Goal: Information Seeking & Learning: Learn about a topic

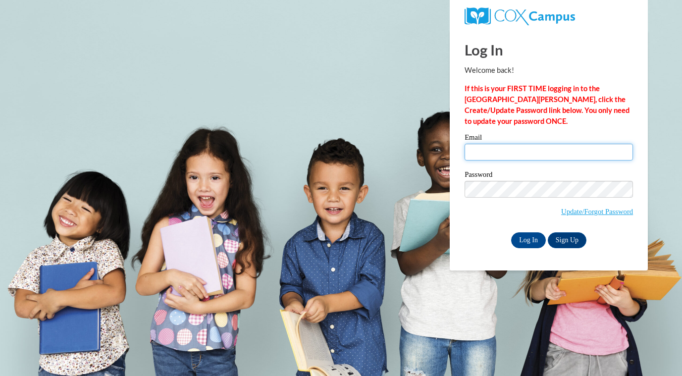
click at [487, 151] on input "Email" at bounding box center [549, 152] width 168 height 17
type input "twebster@mtsd.k12.wi.us"
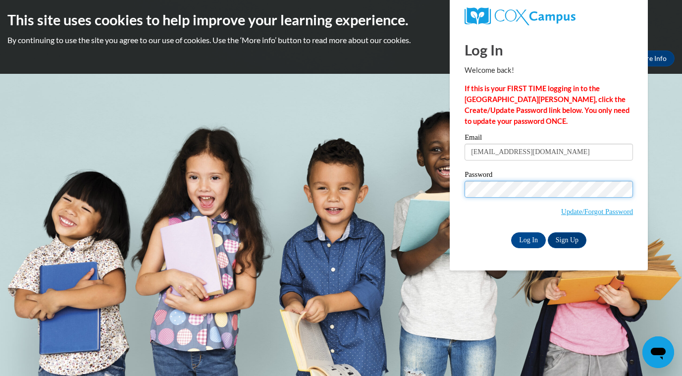
click at [511, 232] on input "Log In" at bounding box center [528, 240] width 35 height 16
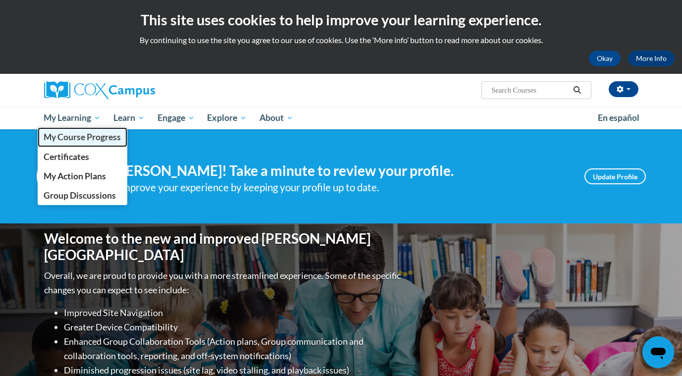
click at [105, 131] on link "My Course Progress" at bounding box center [83, 136] width 90 height 19
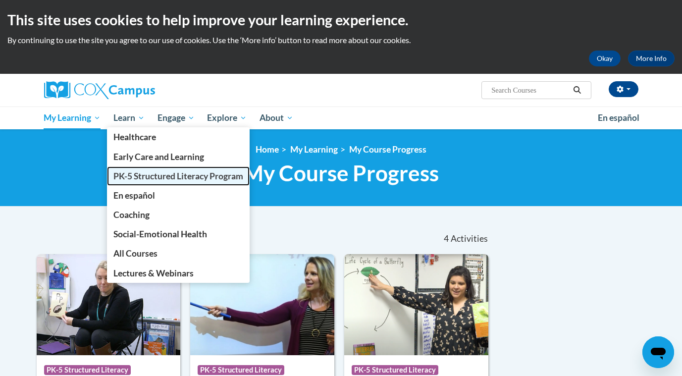
click at [160, 177] on span "PK-5 Structured Literacy Program" at bounding box center [178, 176] width 130 height 10
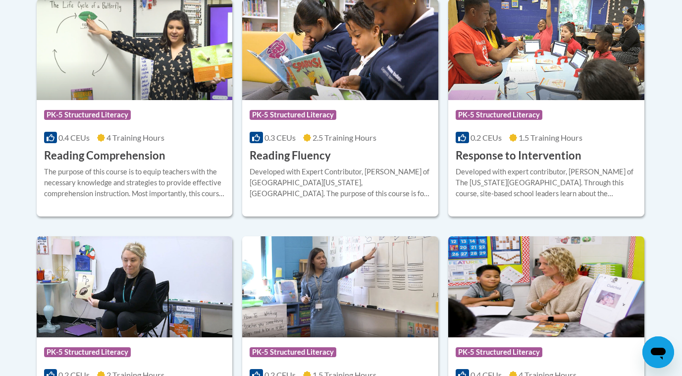
scroll to position [967, 0]
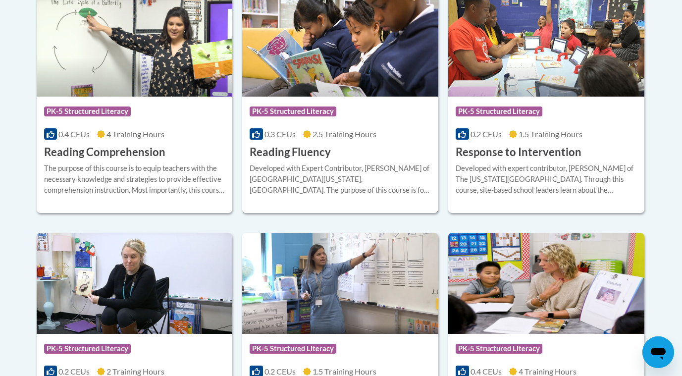
click at [358, 153] on div "Course Category: PK-5 Structured Literacy 0.3 CEUs 2.5 Training Hours COURSE Re…" at bounding box center [340, 128] width 196 height 63
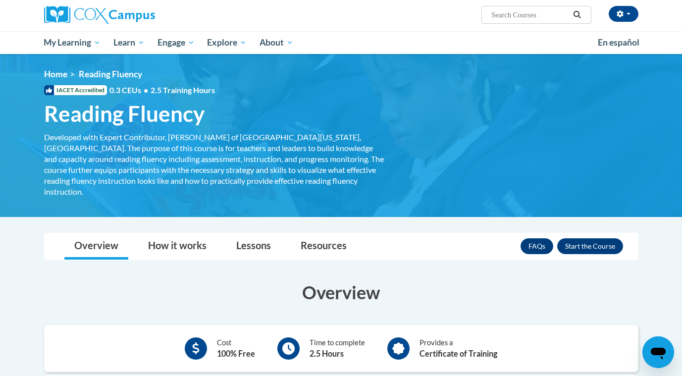
scroll to position [65, 0]
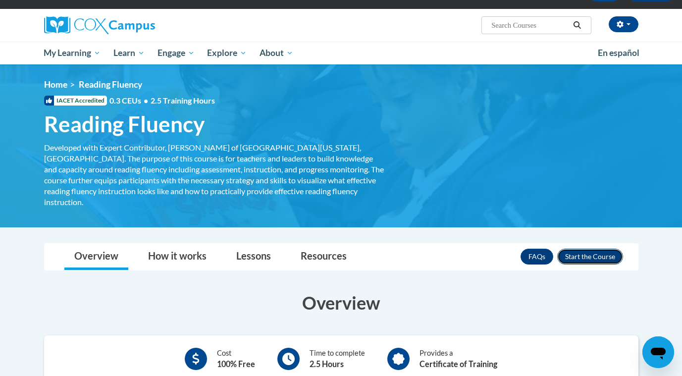
click at [597, 249] on button "Enroll" at bounding box center [590, 257] width 66 height 16
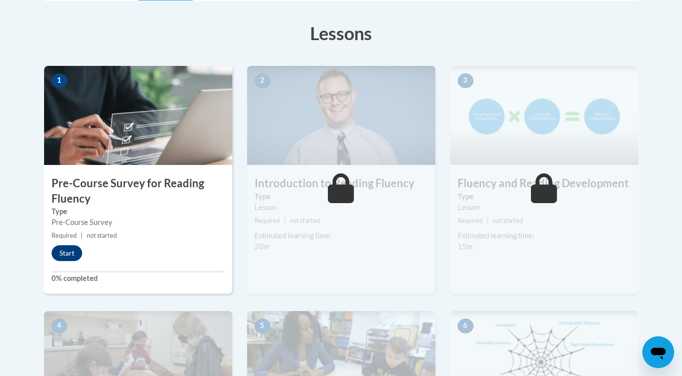
scroll to position [269, 0]
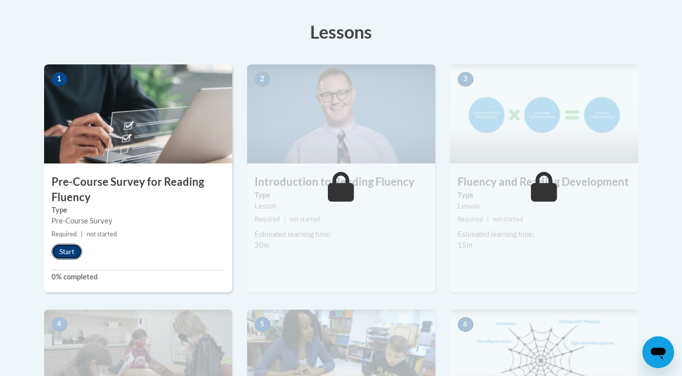
click at [72, 253] on button "Start" at bounding box center [67, 252] width 31 height 16
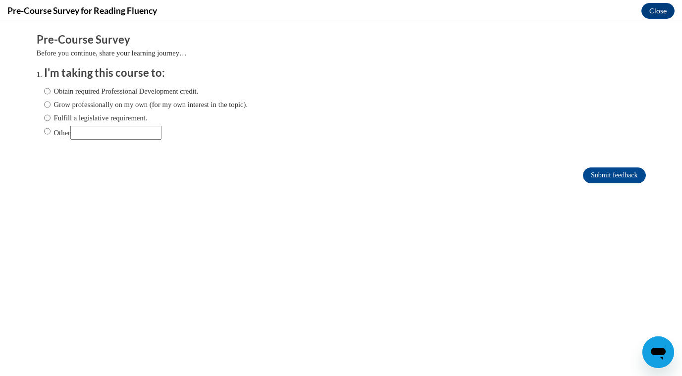
scroll to position [0, 0]
click at [46, 117] on input "Fulfill a legislative requirement." at bounding box center [47, 117] width 6 height 11
radio input "true"
click at [607, 178] on input "Submit feedback" at bounding box center [614, 175] width 62 height 16
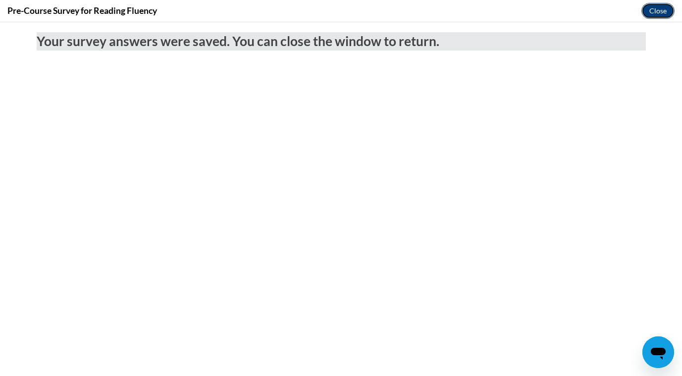
click at [656, 15] on button "Close" at bounding box center [658, 11] width 33 height 16
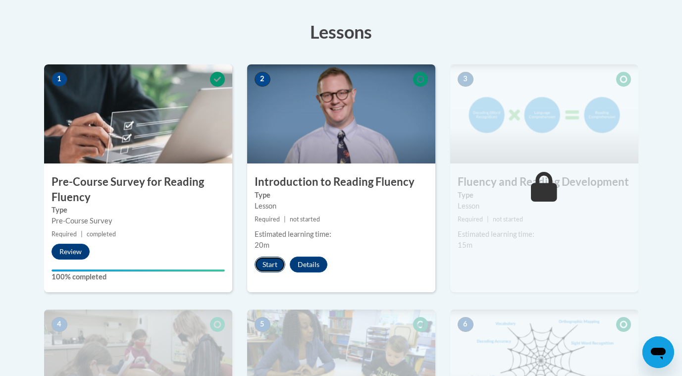
click at [269, 268] on button "Start" at bounding box center [270, 265] width 31 height 16
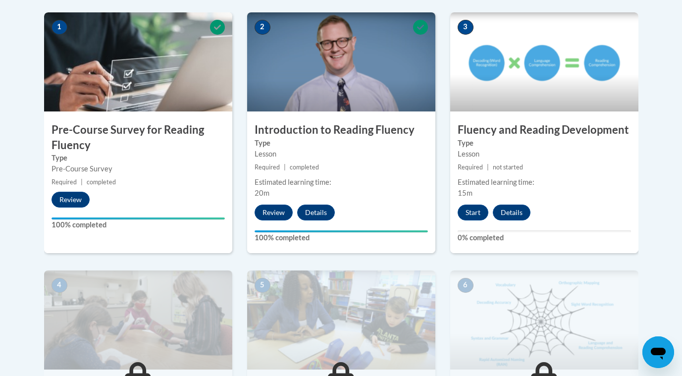
scroll to position [323, 0]
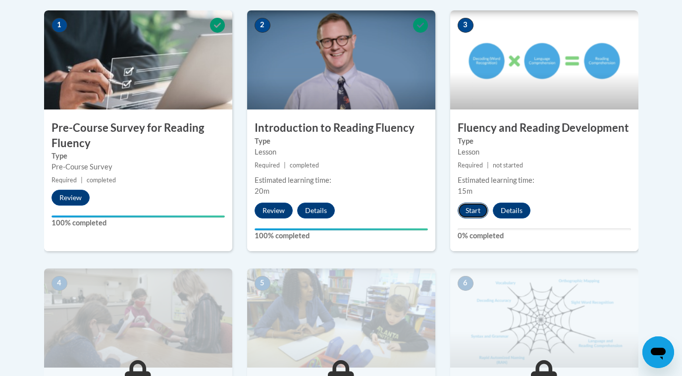
click at [477, 211] on button "Start" at bounding box center [473, 211] width 31 height 16
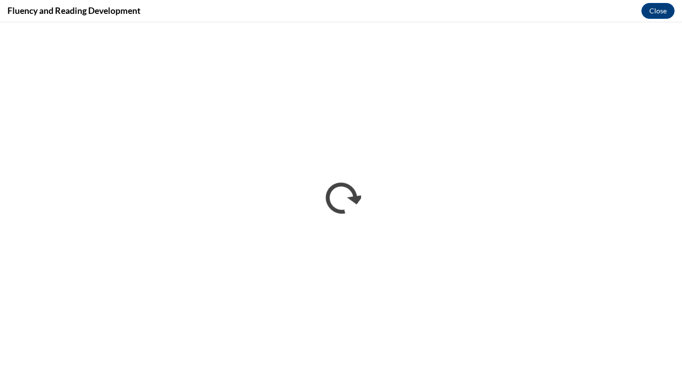
scroll to position [0, 0]
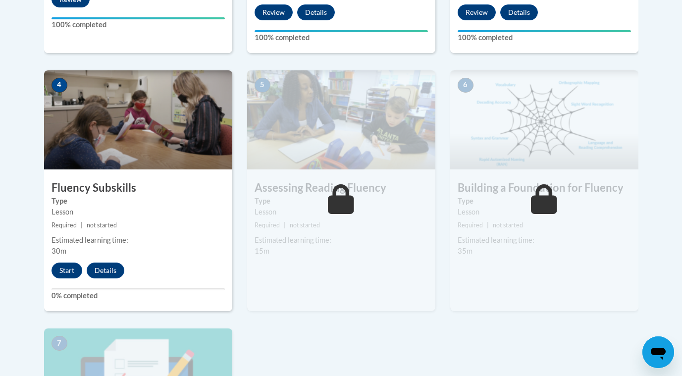
scroll to position [524, 0]
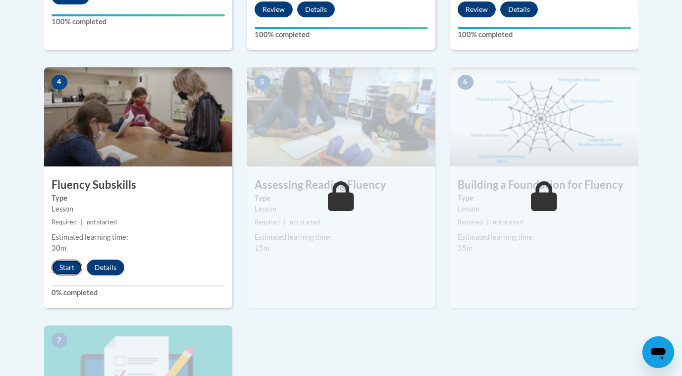
click at [64, 264] on button "Start" at bounding box center [67, 268] width 31 height 16
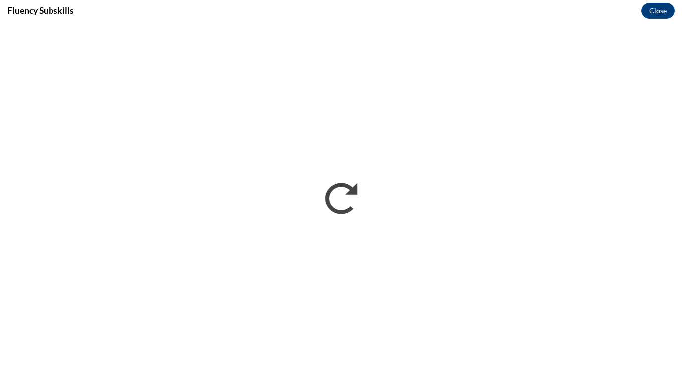
scroll to position [0, 0]
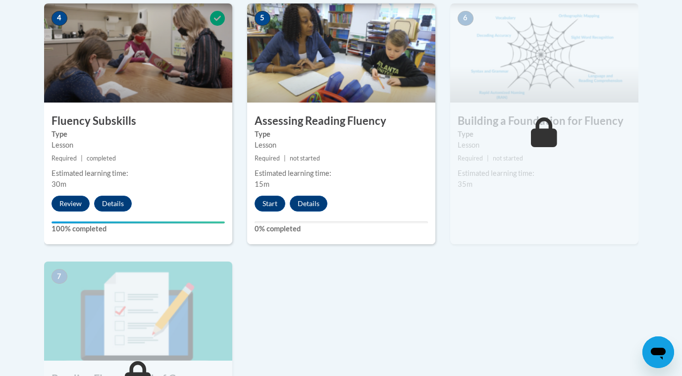
scroll to position [586, 0]
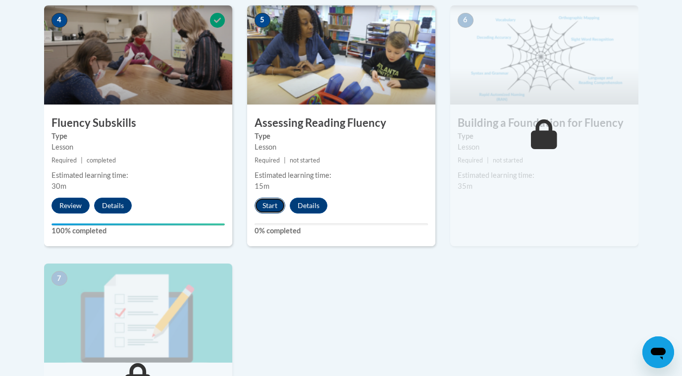
click at [275, 203] on button "Start" at bounding box center [270, 206] width 31 height 16
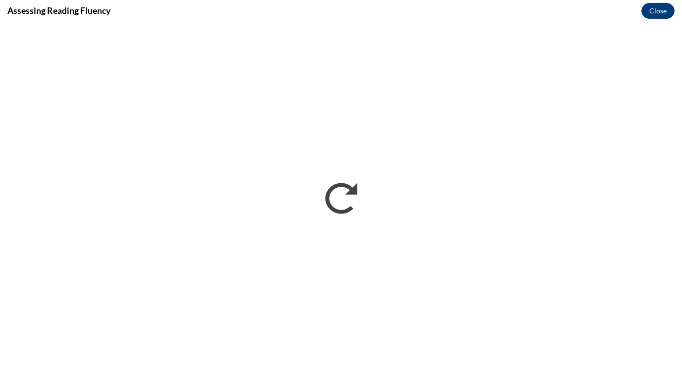
scroll to position [0, 0]
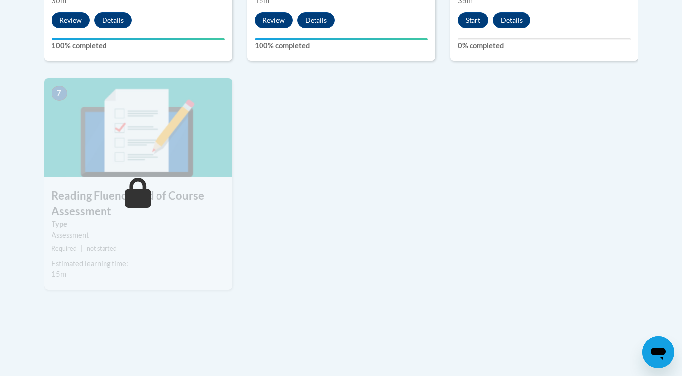
scroll to position [510, 0]
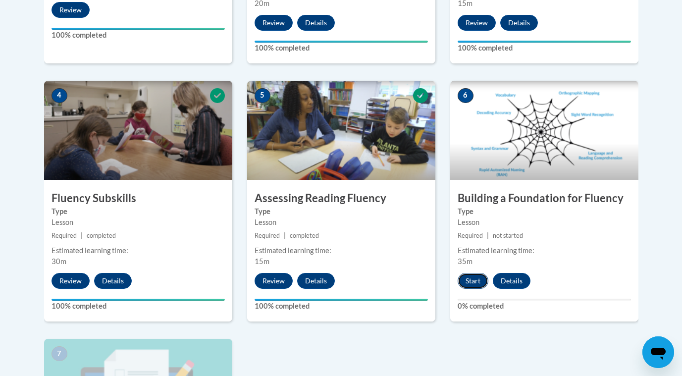
click at [474, 281] on button "Start" at bounding box center [473, 281] width 31 height 16
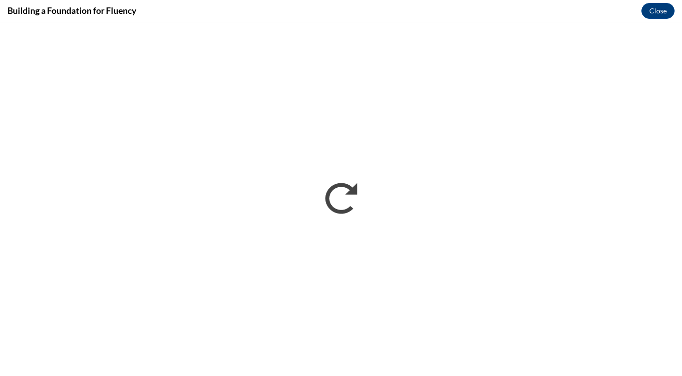
scroll to position [0, 0]
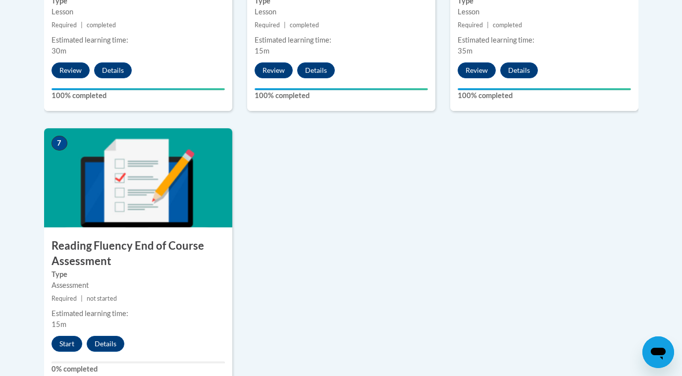
scroll to position [731, 0]
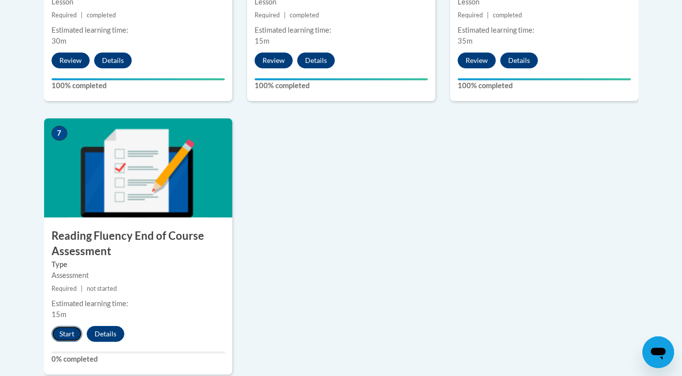
click at [66, 333] on button "Start" at bounding box center [67, 334] width 31 height 16
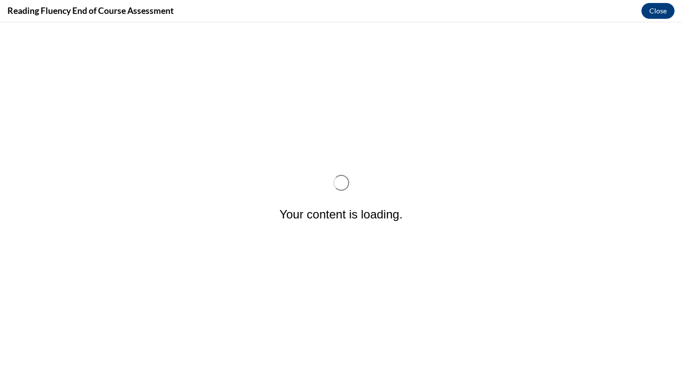
scroll to position [0, 0]
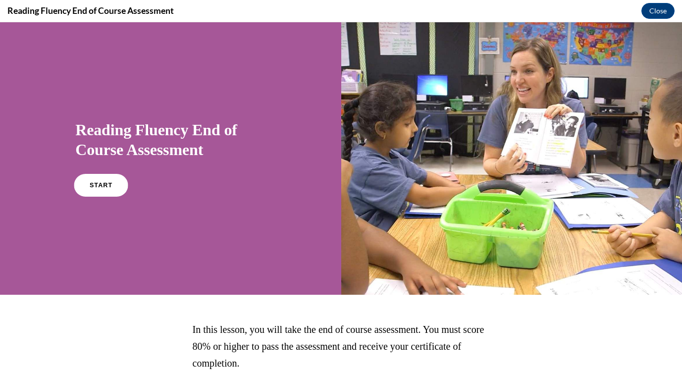
click at [108, 190] on link "START" at bounding box center [101, 185] width 54 height 23
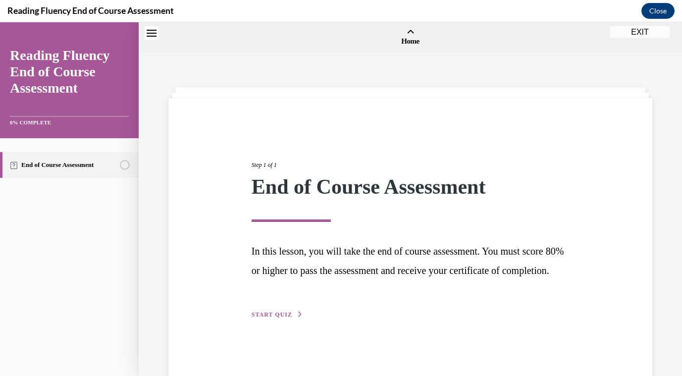
scroll to position [31, 0]
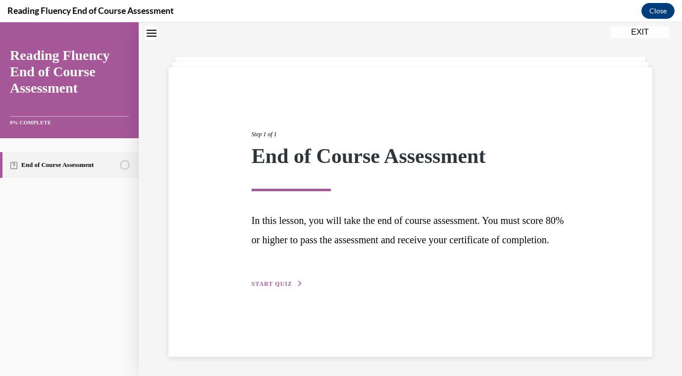
click at [277, 289] on div "Step 1 of 1 End of Course Assessment In this lesson, you will take the end of c…" at bounding box center [410, 198] width 333 height 182
click at [284, 287] on span "START QUIZ" at bounding box center [272, 283] width 41 height 7
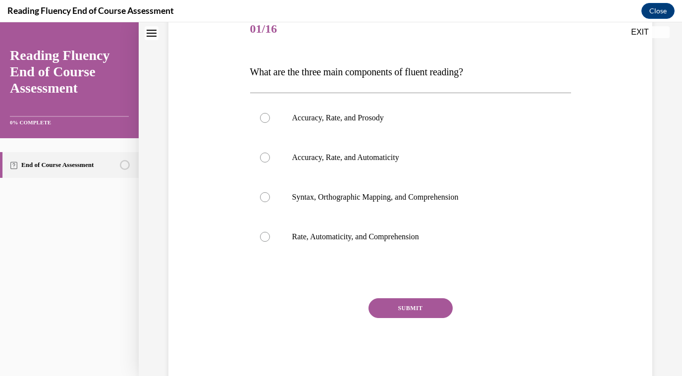
scroll to position [129, 0]
click at [263, 118] on div at bounding box center [265, 117] width 10 height 10
click at [263, 118] on input "Accuracy, Rate, and Prosody" at bounding box center [265, 117] width 10 height 10
radio input "true"
click at [416, 310] on button "SUBMIT" at bounding box center [411, 307] width 84 height 20
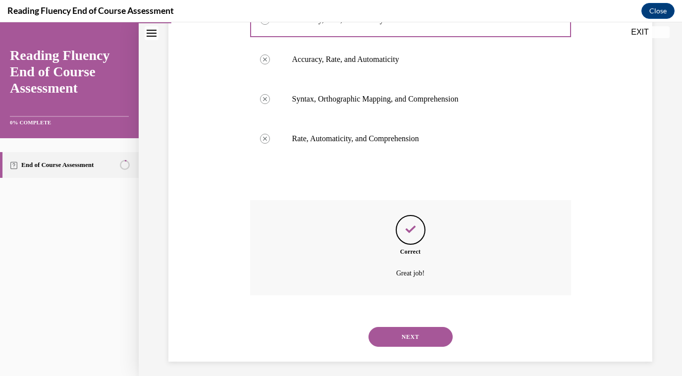
scroll to position [231, 0]
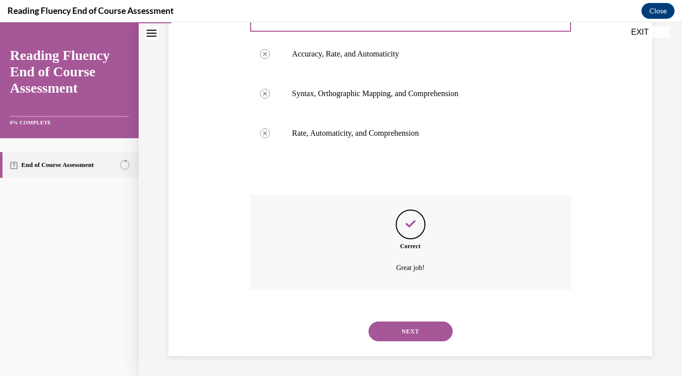
click at [418, 336] on button "NEXT" at bounding box center [411, 332] width 84 height 20
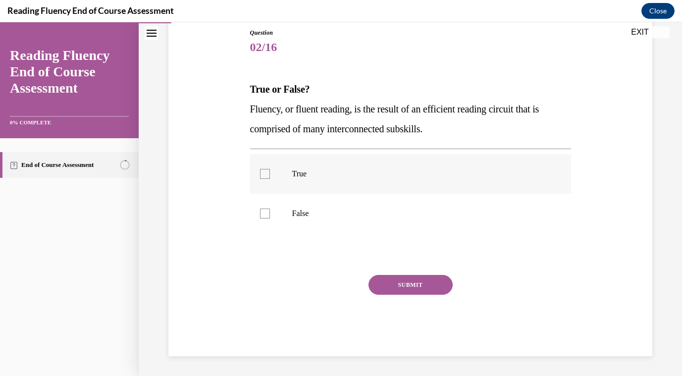
click at [263, 175] on div at bounding box center [265, 174] width 10 height 10
click at [263, 175] on input "True" at bounding box center [265, 174] width 10 height 10
checkbox input "true"
click at [430, 284] on button "SUBMIT" at bounding box center [411, 285] width 84 height 20
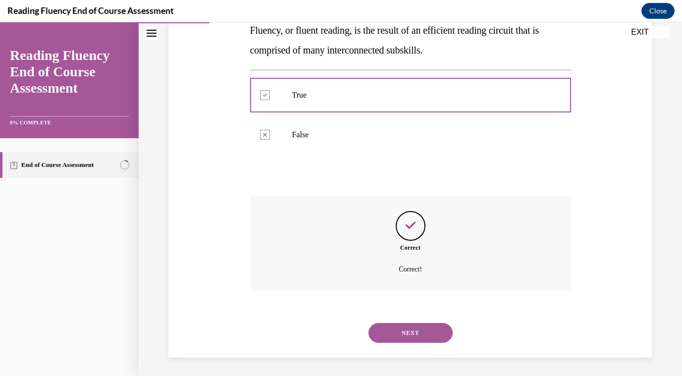
scroll to position [190, 0]
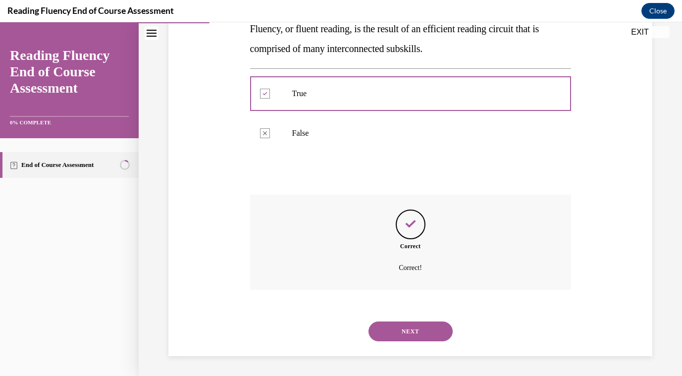
click at [420, 332] on button "NEXT" at bounding box center [411, 332] width 84 height 20
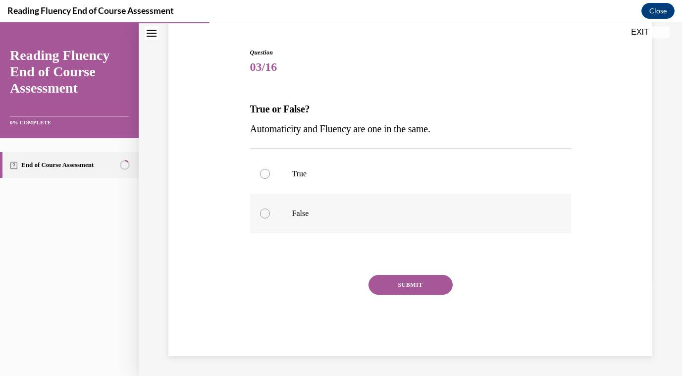
click at [265, 212] on div at bounding box center [265, 214] width 10 height 10
click at [265, 212] on input "False" at bounding box center [265, 214] width 10 height 10
radio input "true"
click at [439, 285] on button "SUBMIT" at bounding box center [411, 285] width 84 height 20
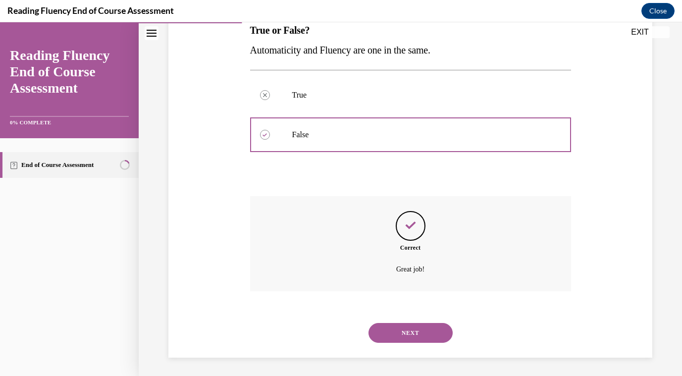
scroll to position [170, 0]
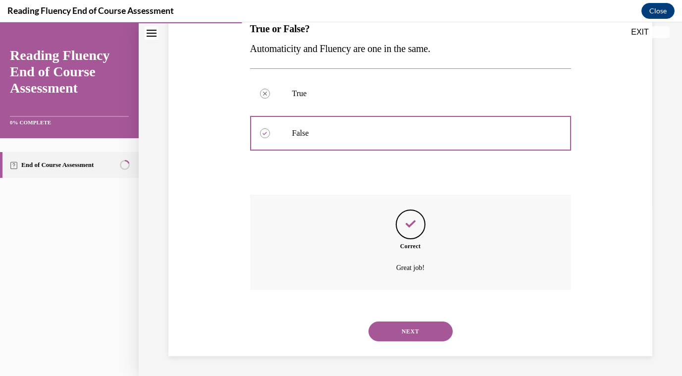
click at [431, 334] on button "NEXT" at bounding box center [411, 332] width 84 height 20
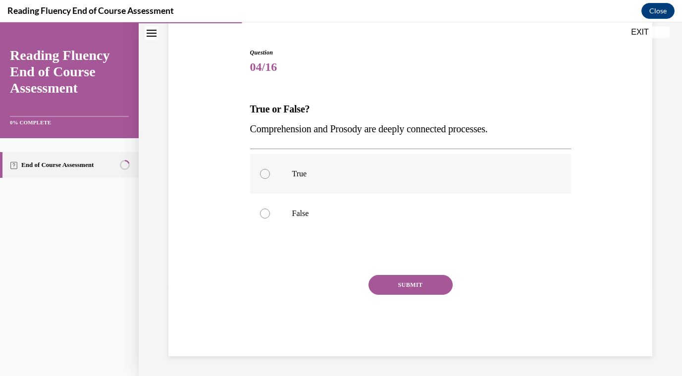
click at [262, 176] on div at bounding box center [265, 174] width 10 height 10
click at [262, 176] on input "True" at bounding box center [265, 174] width 10 height 10
radio input "true"
click at [435, 282] on button "SUBMIT" at bounding box center [411, 285] width 84 height 20
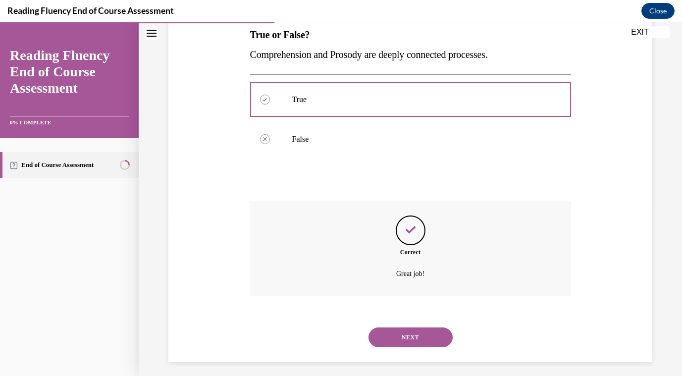
scroll to position [170, 0]
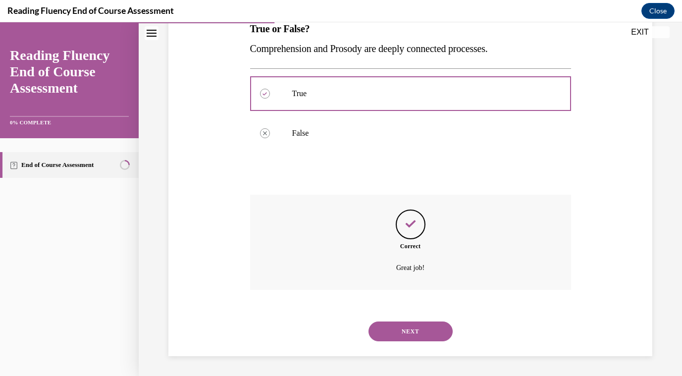
click at [421, 327] on button "NEXT" at bounding box center [411, 332] width 84 height 20
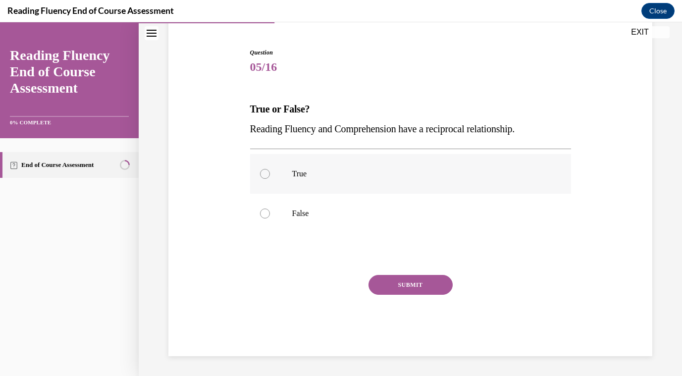
click at [265, 172] on div at bounding box center [265, 174] width 10 height 10
click at [265, 172] on input "True" at bounding box center [265, 174] width 10 height 10
radio input "true"
click at [423, 282] on button "SUBMIT" at bounding box center [411, 285] width 84 height 20
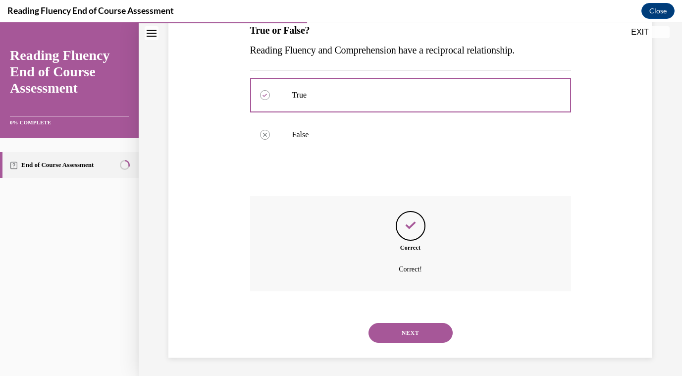
scroll to position [170, 0]
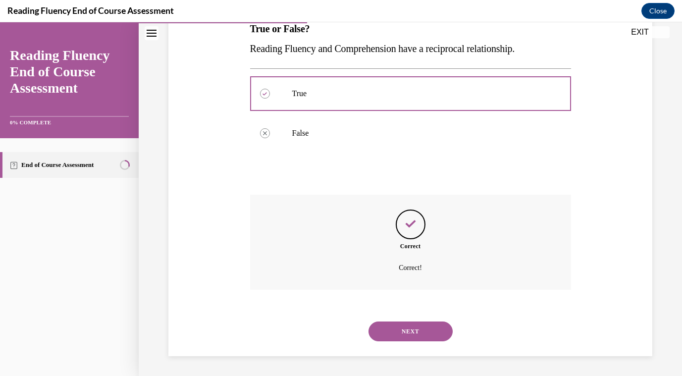
click at [439, 334] on button "NEXT" at bounding box center [411, 332] width 84 height 20
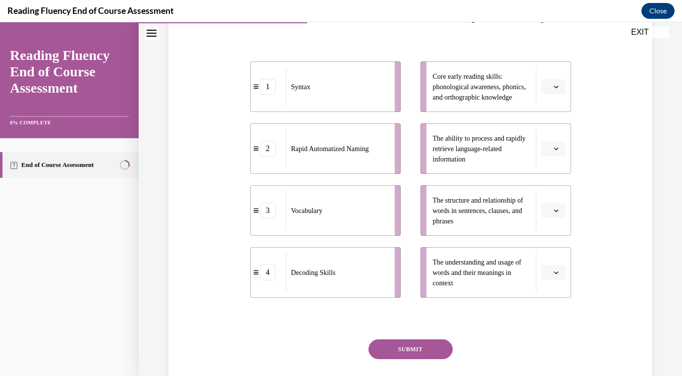
scroll to position [204, 0]
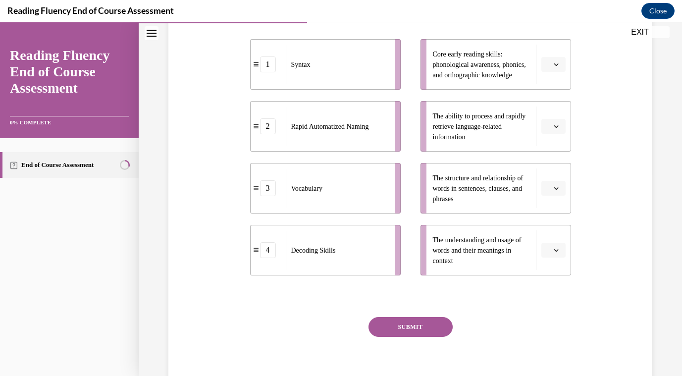
click at [367, 270] on div "Decoding Skills" at bounding box center [337, 250] width 103 height 40
drag, startPoint x: 367, startPoint y: 279, endPoint x: 392, endPoint y: 95, distance: 186.6
click at [392, 85] on div "Decoding Skills" at bounding box center [363, 65] width 103 height 40
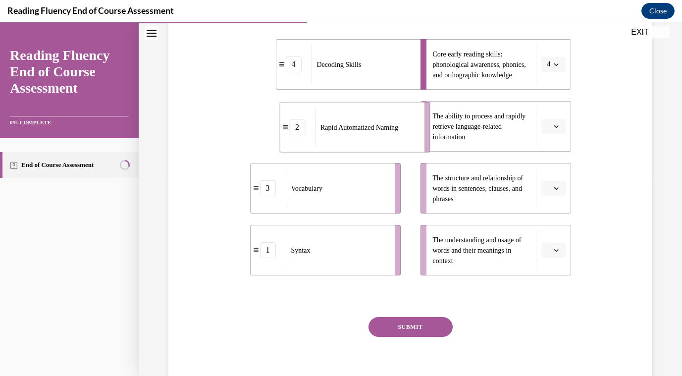
drag, startPoint x: 352, startPoint y: 149, endPoint x: 381, endPoint y: 150, distance: 29.3
click at [381, 131] on span "Rapid Automatized Naming" at bounding box center [360, 126] width 78 height 7
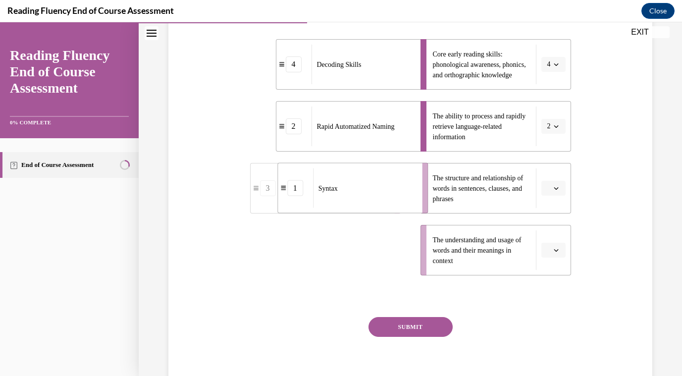
drag, startPoint x: 355, startPoint y: 280, endPoint x: 383, endPoint y: 219, distance: 67.4
click at [383, 208] on div "Syntax" at bounding box center [364, 188] width 103 height 40
drag, startPoint x: 384, startPoint y: 286, endPoint x: 409, endPoint y: 285, distance: 25.3
click at [409, 269] on div "Vocabulary" at bounding box center [362, 249] width 103 height 40
click at [430, 337] on button "SUBMIT" at bounding box center [411, 327] width 84 height 20
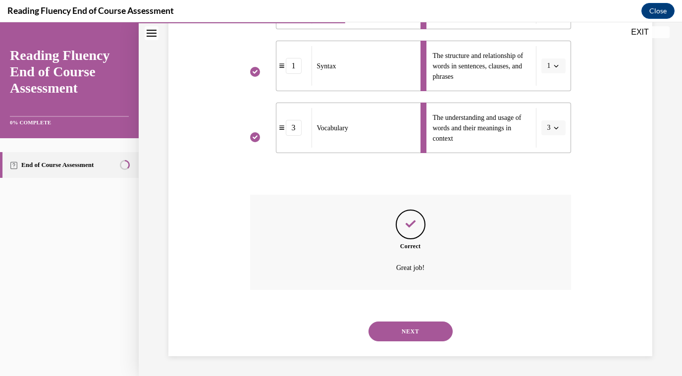
scroll to position [346, 0]
click at [432, 328] on button "NEXT" at bounding box center [411, 332] width 84 height 20
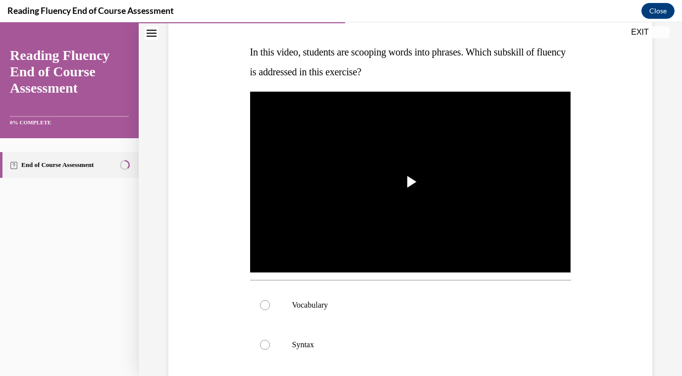
scroll to position [145, 0]
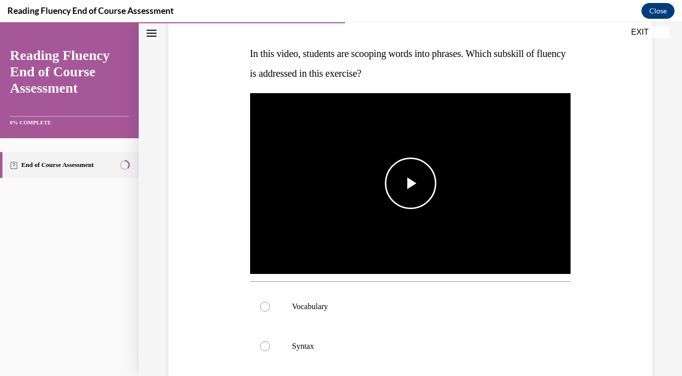
click at [411, 183] on span "Video player" at bounding box center [411, 183] width 0 height 0
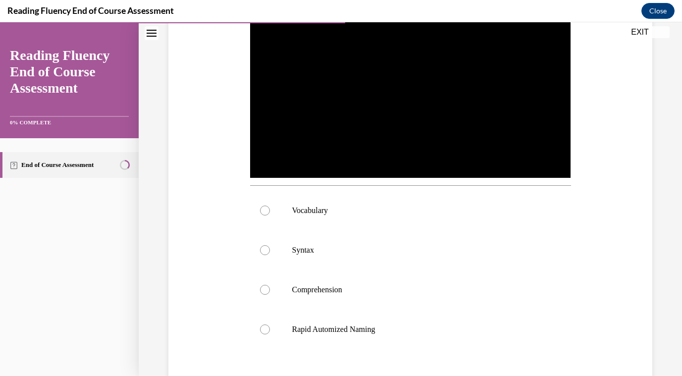
scroll to position [242, 0]
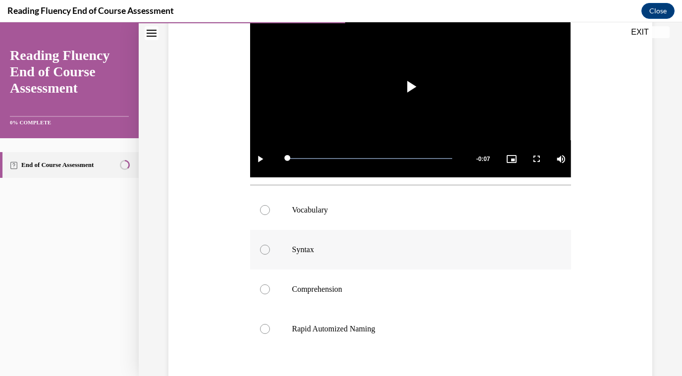
click at [263, 250] on div at bounding box center [265, 250] width 10 height 10
click at [263, 250] on input "Syntax" at bounding box center [265, 250] width 10 height 10
radio input "true"
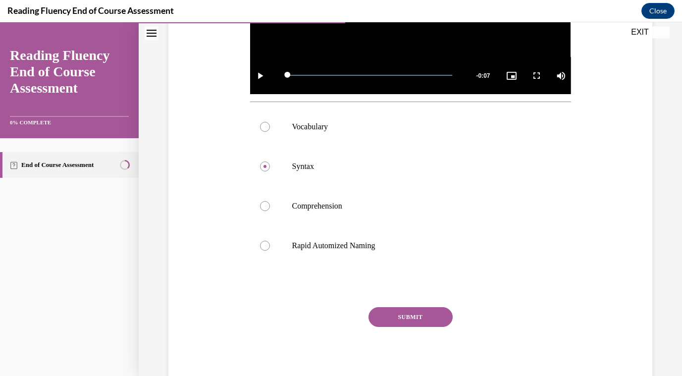
scroll to position [357, 0]
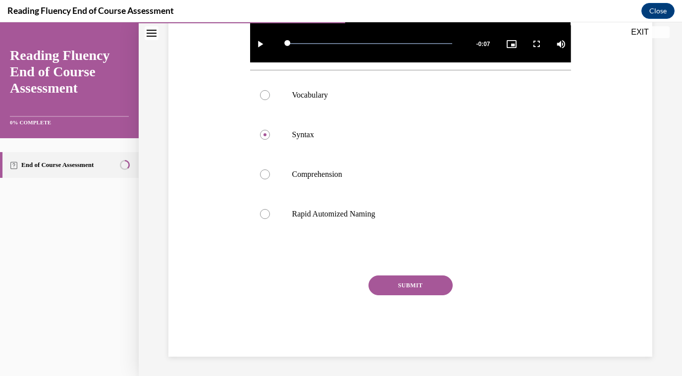
click at [422, 285] on button "SUBMIT" at bounding box center [411, 286] width 84 height 20
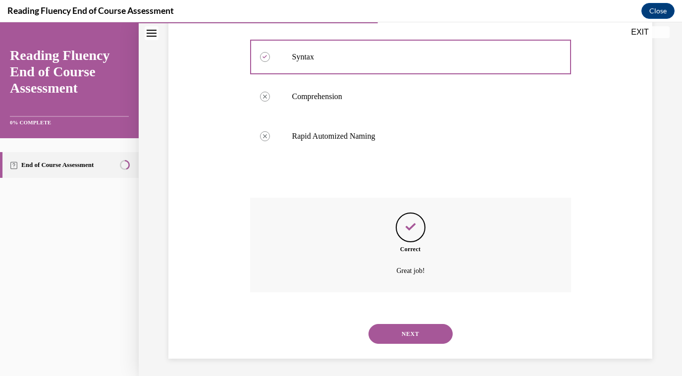
scroll to position [437, 0]
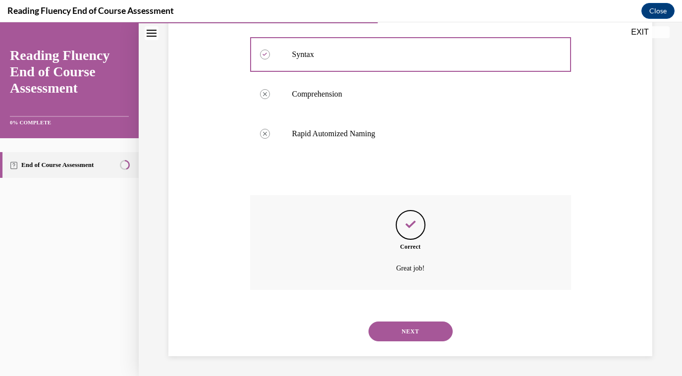
click at [427, 334] on button "NEXT" at bounding box center [411, 332] width 84 height 20
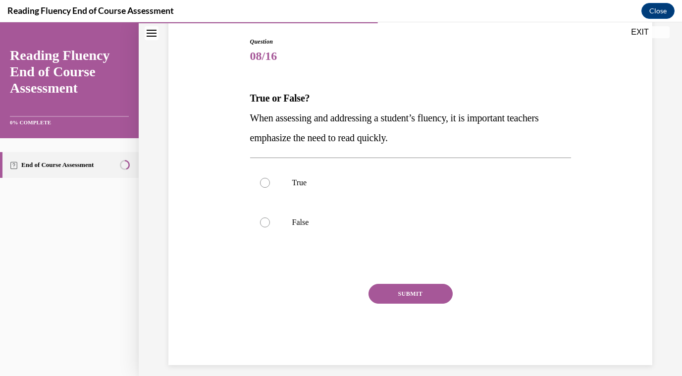
scroll to position [100, 0]
click at [269, 221] on label "False" at bounding box center [410, 223] width 321 height 40
click at [269, 221] on input "False" at bounding box center [265, 223] width 10 height 10
radio input "true"
click at [433, 295] on button "SUBMIT" at bounding box center [411, 294] width 84 height 20
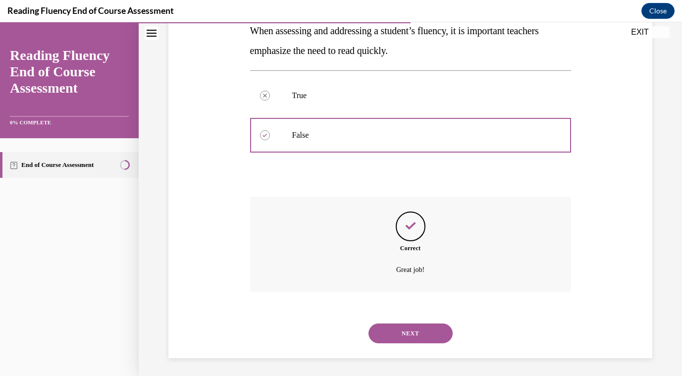
scroll to position [190, 0]
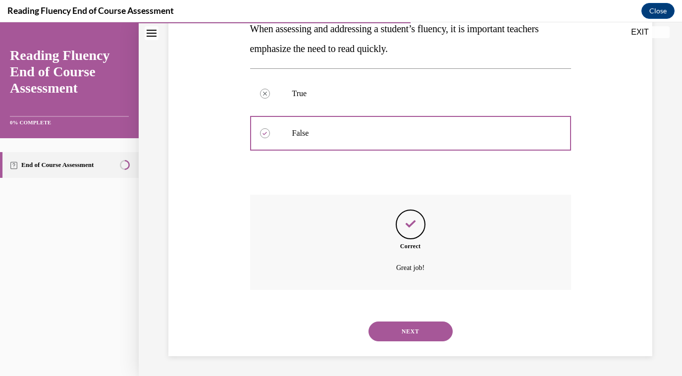
click at [416, 334] on button "NEXT" at bounding box center [411, 332] width 84 height 20
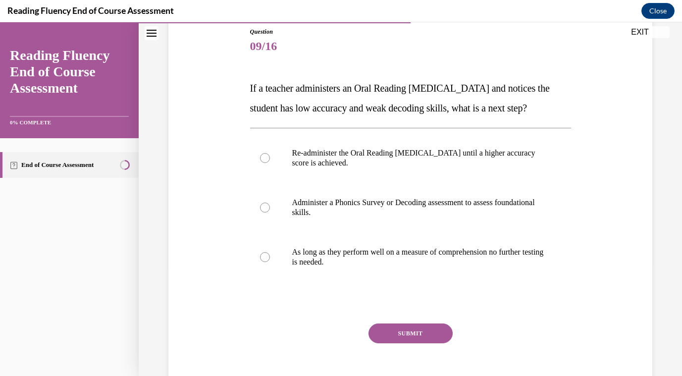
scroll to position [112, 0]
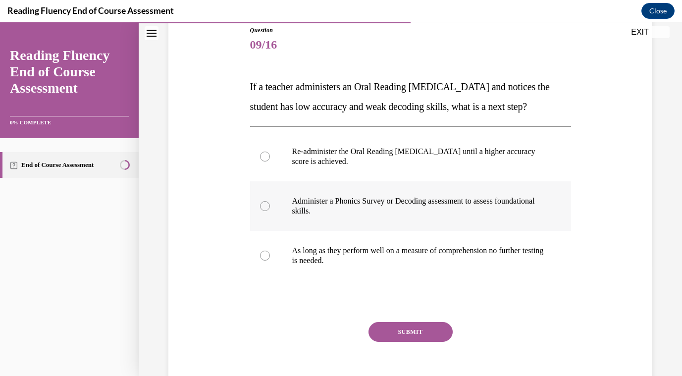
click at [264, 206] on div at bounding box center [265, 206] width 10 height 10
click at [264, 206] on input "Administer a Phonics Survey or Decoding assessment to assess foundational skill…" at bounding box center [265, 206] width 10 height 10
radio input "true"
click at [425, 329] on button "SUBMIT" at bounding box center [411, 332] width 84 height 20
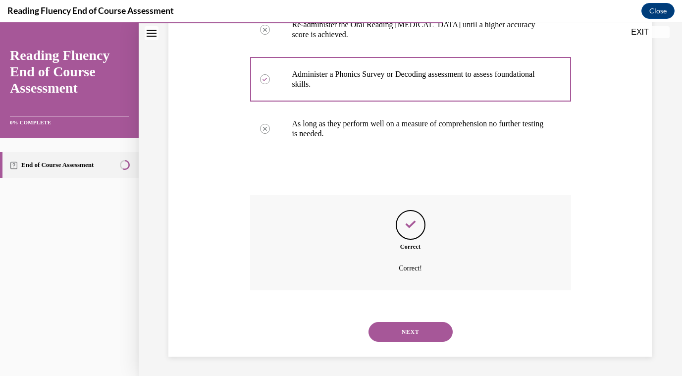
scroll to position [239, 0]
click at [427, 332] on button "NEXT" at bounding box center [411, 332] width 84 height 20
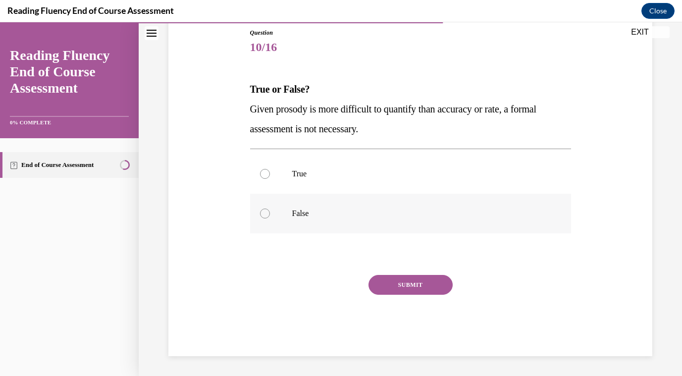
click at [265, 219] on label "False" at bounding box center [410, 214] width 321 height 40
click at [265, 219] on input "False" at bounding box center [265, 214] width 10 height 10
radio input "true"
click at [439, 286] on button "SUBMIT" at bounding box center [411, 285] width 84 height 20
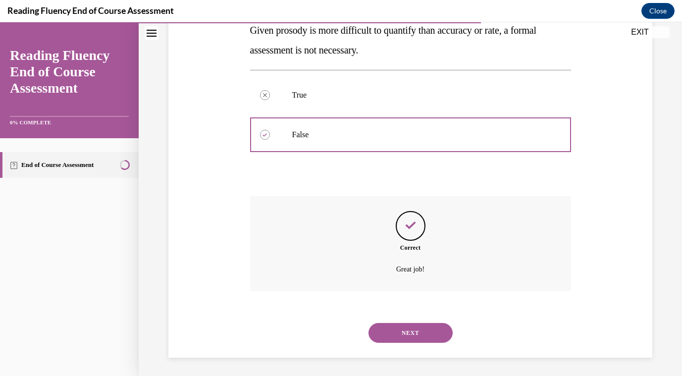
scroll to position [190, 0]
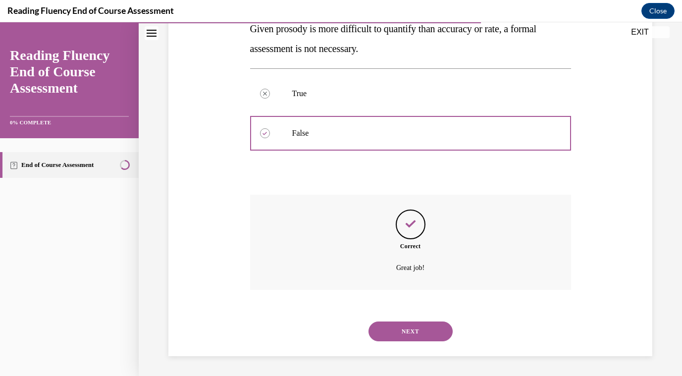
click at [437, 331] on button "NEXT" at bounding box center [411, 332] width 84 height 20
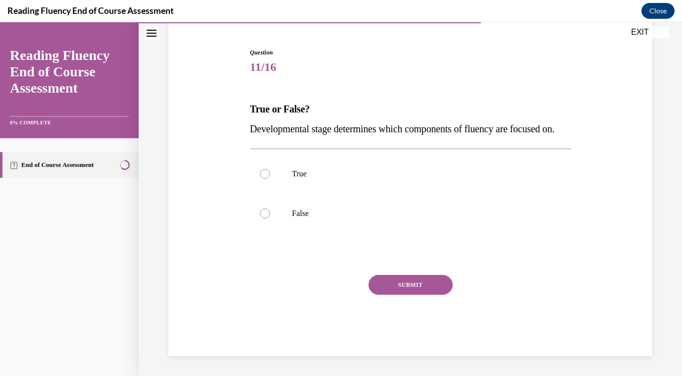
scroll to position [110, 0]
click at [269, 171] on div at bounding box center [265, 174] width 10 height 10
click at [269, 171] on input "True" at bounding box center [265, 174] width 10 height 10
radio input "true"
click at [431, 286] on button "SUBMIT" at bounding box center [411, 285] width 84 height 20
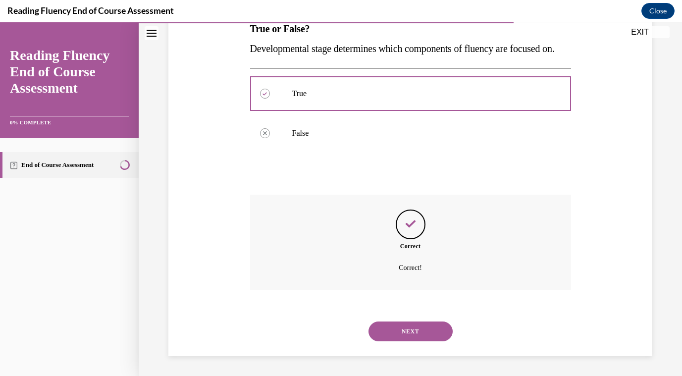
scroll to position [190, 0]
click at [417, 329] on button "NEXT" at bounding box center [411, 332] width 84 height 20
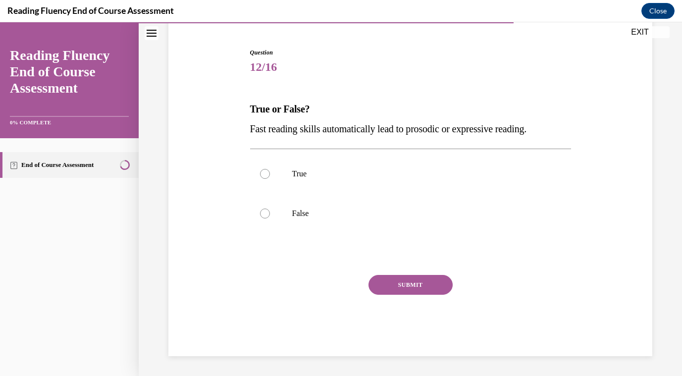
scroll to position [90, 0]
click at [263, 215] on div at bounding box center [265, 214] width 10 height 10
click at [263, 215] on input "False" at bounding box center [265, 214] width 10 height 10
radio input "true"
click at [426, 286] on button "SUBMIT" at bounding box center [411, 285] width 84 height 20
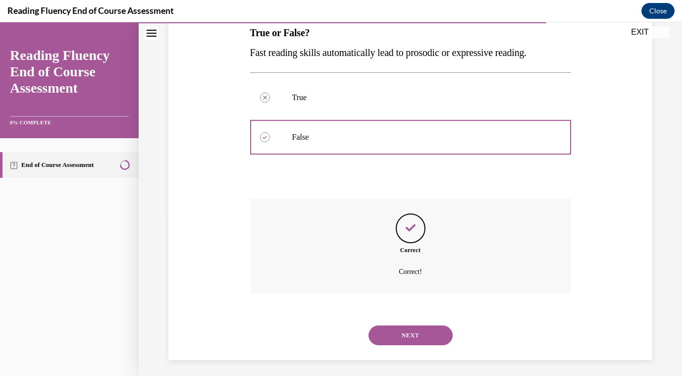
scroll to position [170, 0]
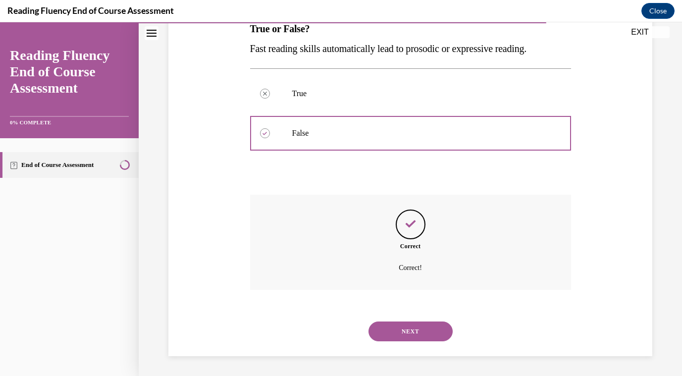
click at [418, 328] on button "NEXT" at bounding box center [411, 332] width 84 height 20
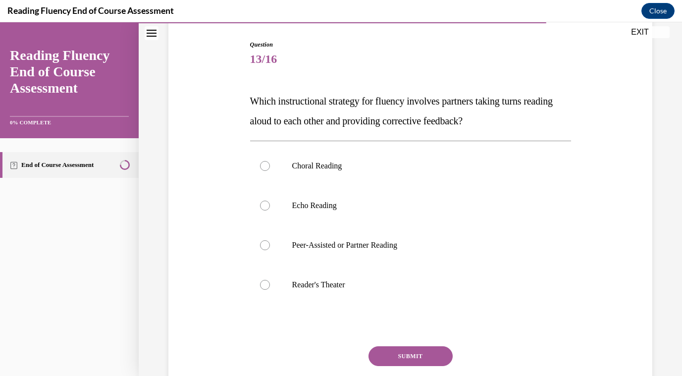
scroll to position [100, 0]
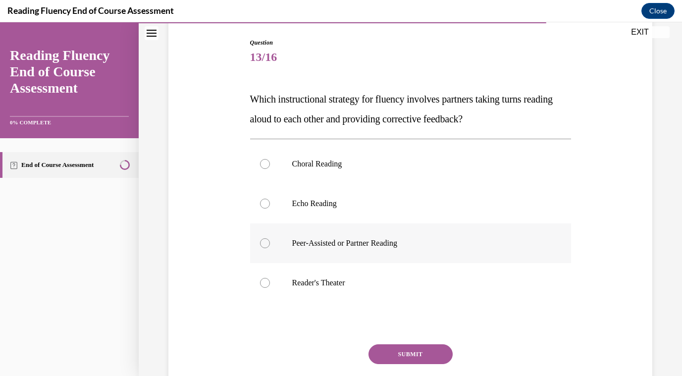
click at [266, 245] on div at bounding box center [265, 243] width 10 height 10
click at [266, 245] on input "Peer-Assisted or Partner Reading" at bounding box center [265, 243] width 10 height 10
radio input "true"
click at [417, 350] on button "SUBMIT" at bounding box center [411, 354] width 84 height 20
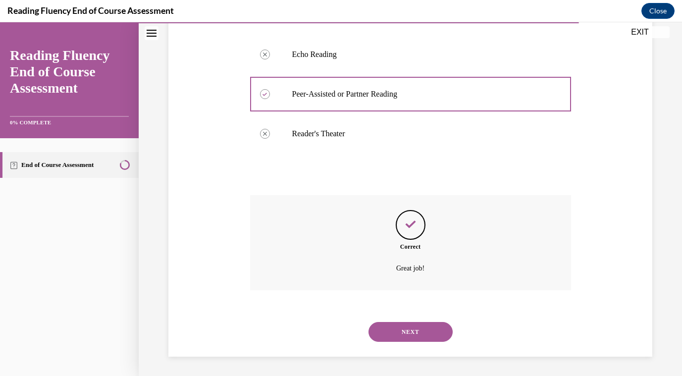
scroll to position [249, 0]
click at [425, 333] on button "NEXT" at bounding box center [411, 332] width 84 height 20
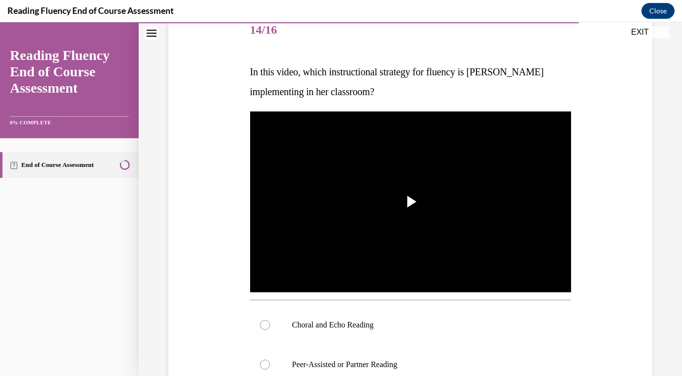
scroll to position [139, 0]
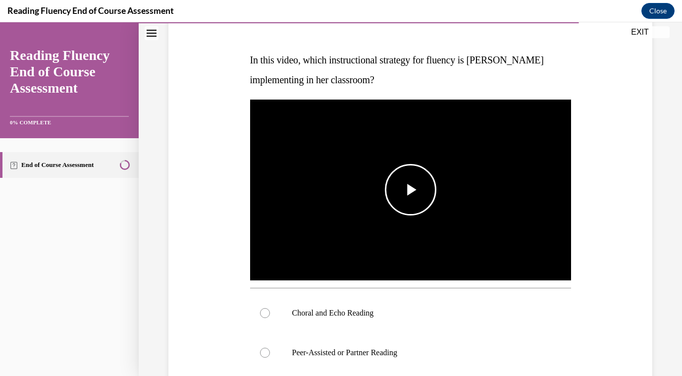
click at [475, 205] on img "Video player" at bounding box center [410, 190] width 321 height 181
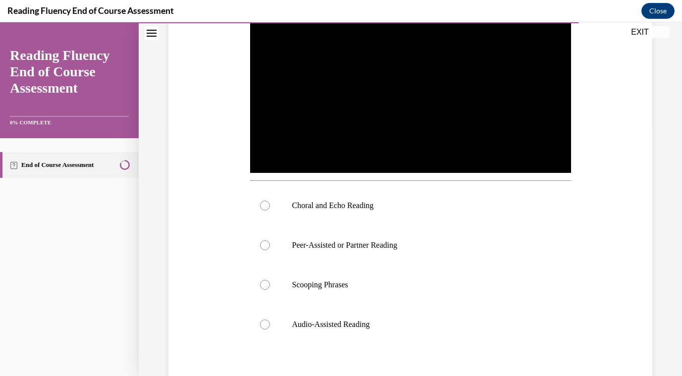
scroll to position [208, 0]
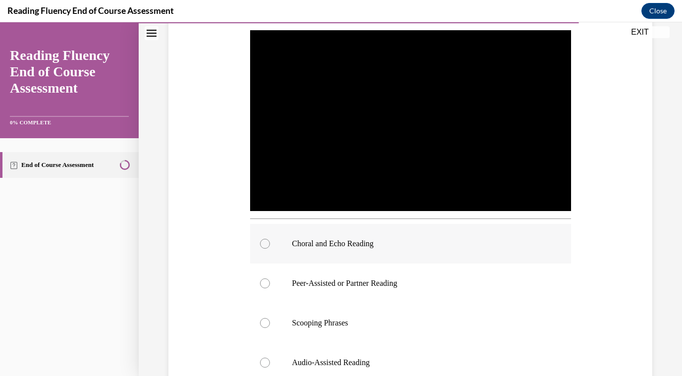
click at [262, 242] on div at bounding box center [265, 244] width 10 height 10
click at [262, 242] on input "Choral and Echo Reading" at bounding box center [265, 244] width 10 height 10
radio input "true"
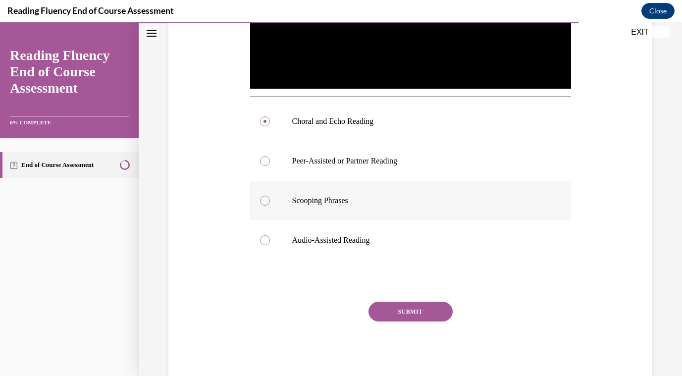
scroll to position [357, 0]
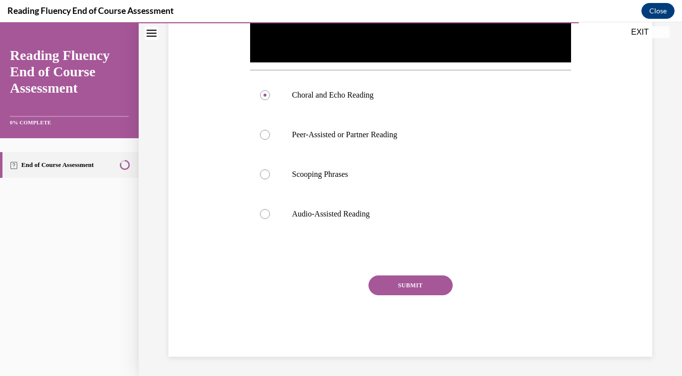
click at [415, 281] on button "SUBMIT" at bounding box center [411, 286] width 84 height 20
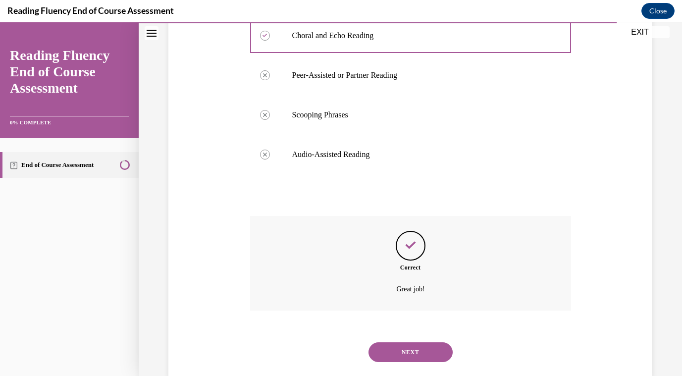
scroll to position [437, 0]
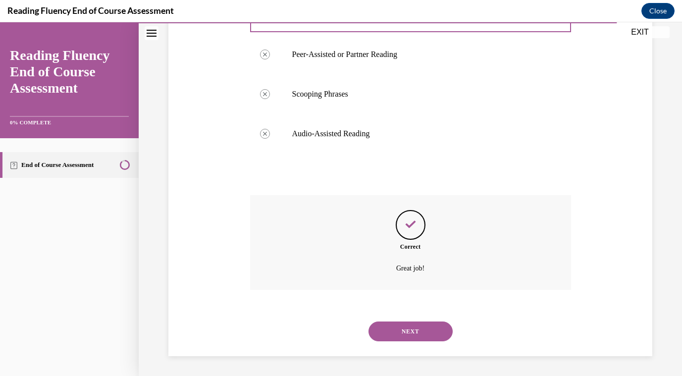
click at [435, 330] on button "NEXT" at bounding box center [411, 332] width 84 height 20
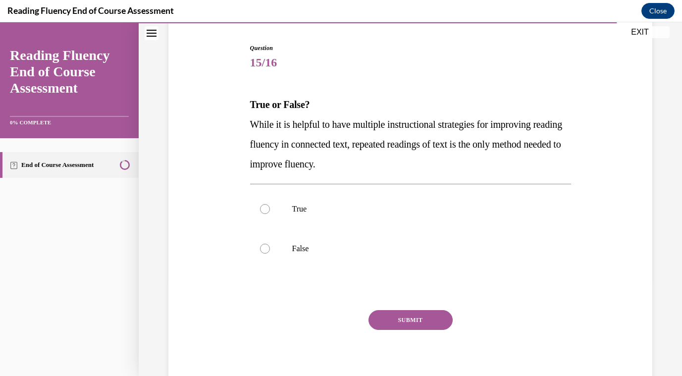
scroll to position [96, 0]
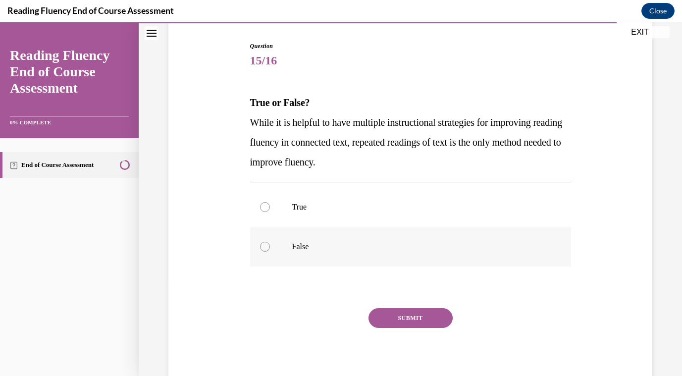
click at [263, 248] on div at bounding box center [265, 247] width 10 height 10
click at [263, 248] on input "False" at bounding box center [265, 247] width 10 height 10
radio input "true"
click at [421, 311] on button "SUBMIT" at bounding box center [411, 318] width 84 height 20
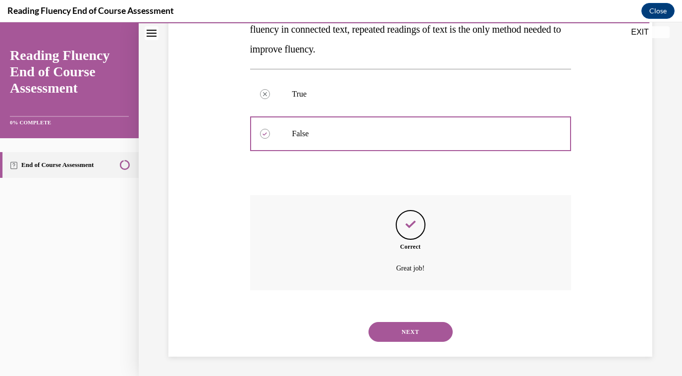
scroll to position [210, 0]
click at [428, 327] on button "NEXT" at bounding box center [411, 332] width 84 height 20
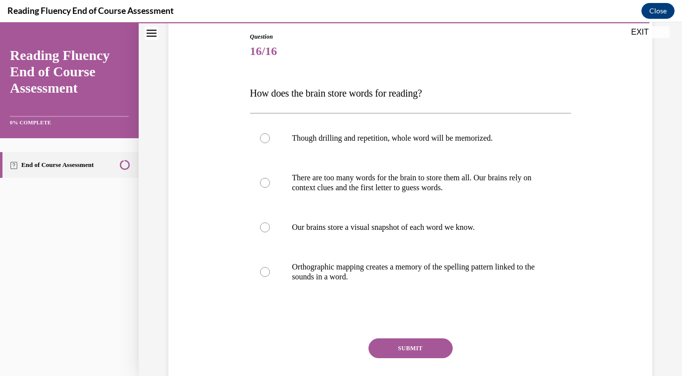
scroll to position [109, 0]
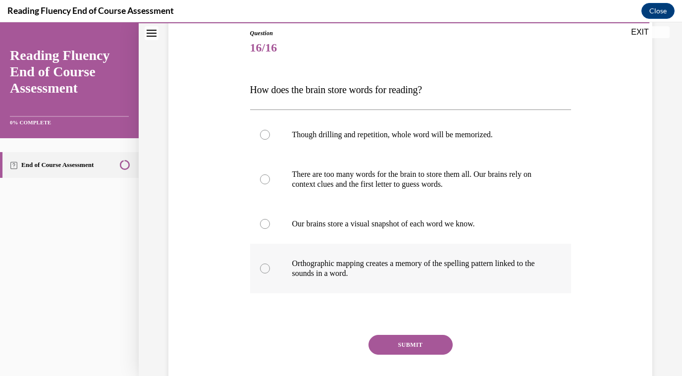
click at [264, 268] on div at bounding box center [265, 269] width 10 height 10
click at [264, 268] on input "Orthographic mapping creates a memory of the spelling pattern linked to the sou…" at bounding box center [265, 269] width 10 height 10
radio input "true"
click at [430, 345] on button "SUBMIT" at bounding box center [411, 345] width 84 height 20
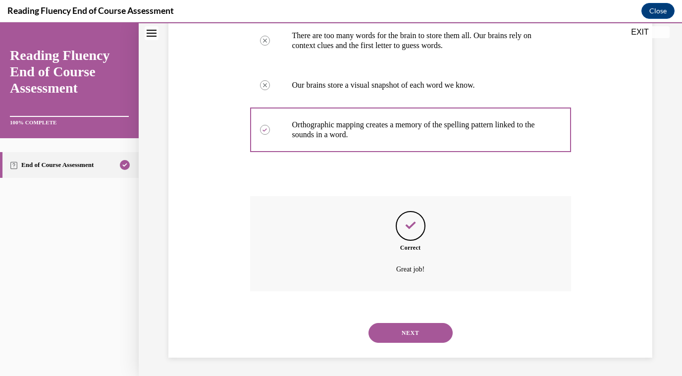
scroll to position [249, 0]
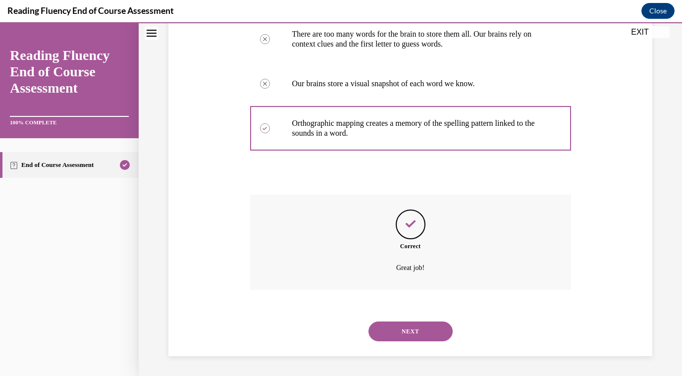
click at [439, 329] on button "NEXT" at bounding box center [411, 332] width 84 height 20
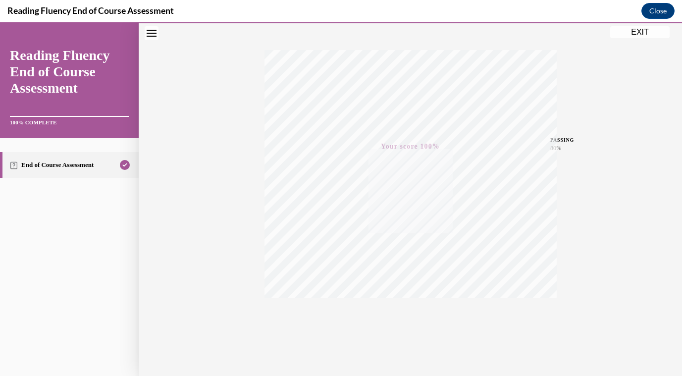
scroll to position [154, 0]
click at [637, 33] on button "EXIT" at bounding box center [639, 32] width 59 height 12
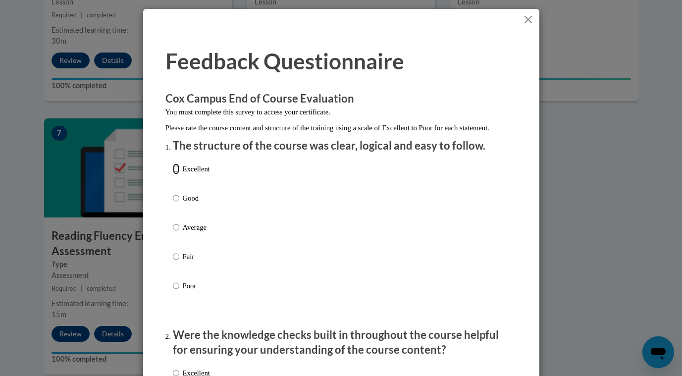
click at [173, 174] on input "Excellent" at bounding box center [176, 169] width 6 height 11
radio input "true"
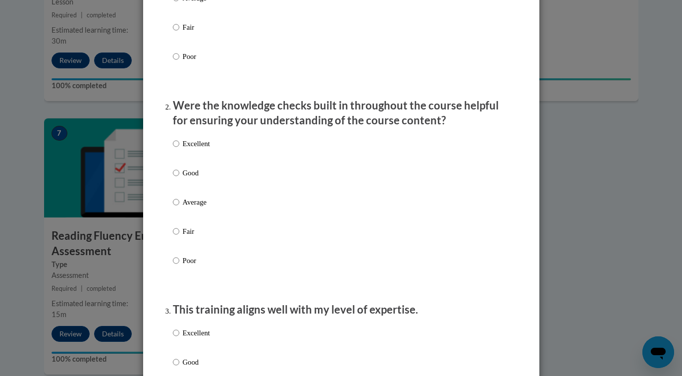
scroll to position [230, 0]
click at [176, 149] on input "Excellent" at bounding box center [176, 143] width 6 height 11
radio input "true"
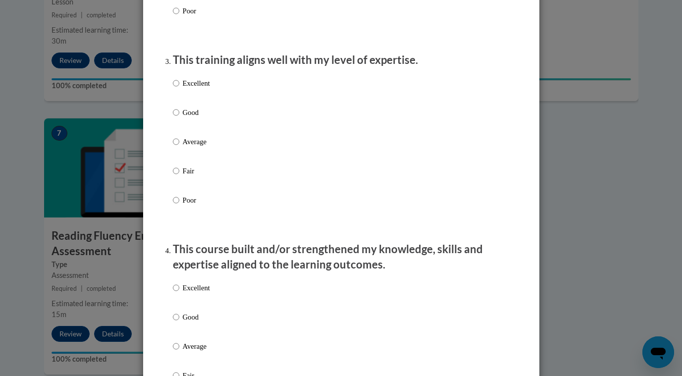
scroll to position [481, 0]
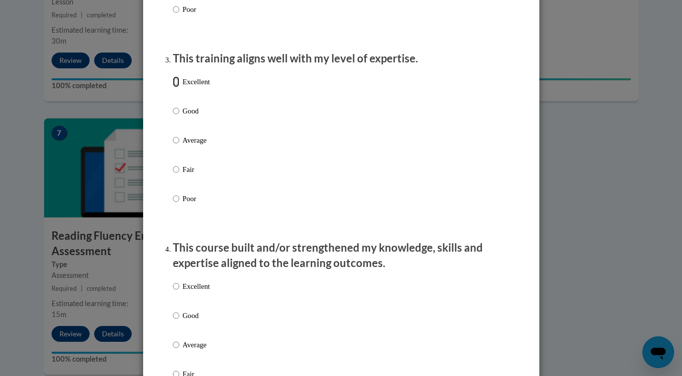
click at [174, 87] on input "Excellent" at bounding box center [176, 81] width 6 height 11
radio input "true"
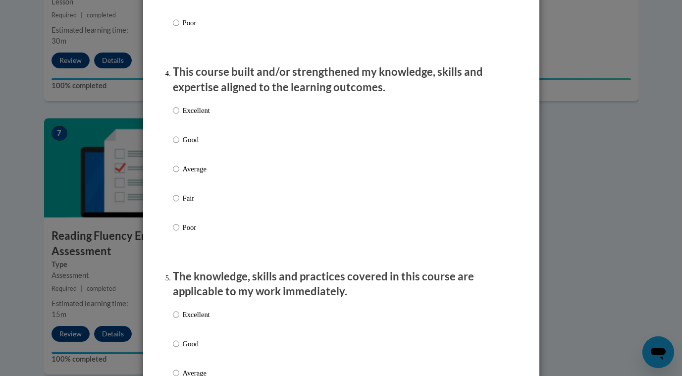
scroll to position [657, 0]
click at [176, 174] on input "Average" at bounding box center [176, 168] width 6 height 11
radio input "true"
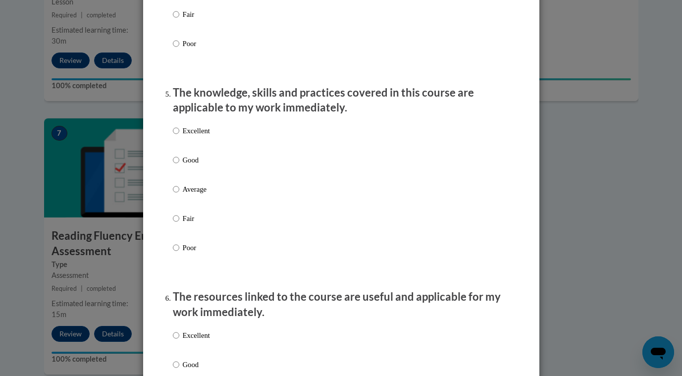
scroll to position [845, 0]
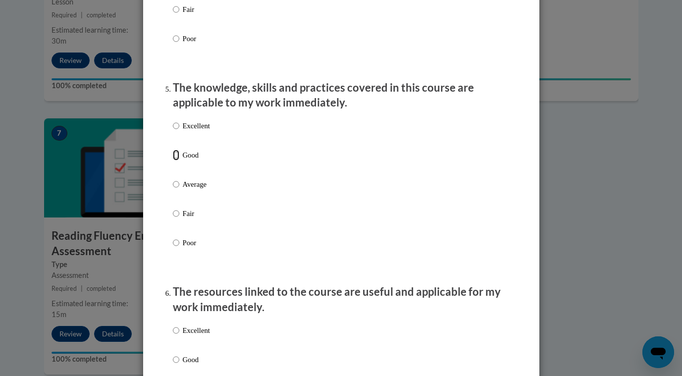
click at [175, 161] on input "Good" at bounding box center [176, 155] width 6 height 11
radio input "true"
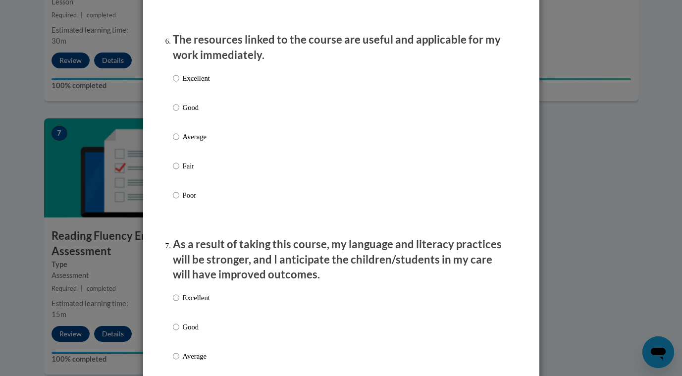
scroll to position [1097, 0]
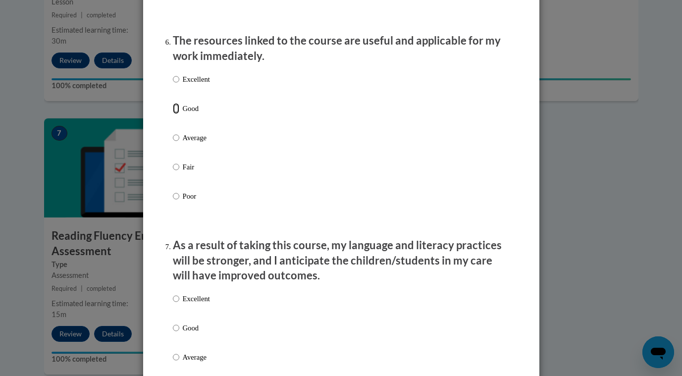
click at [175, 114] on input "Good" at bounding box center [176, 108] width 6 height 11
radio input "true"
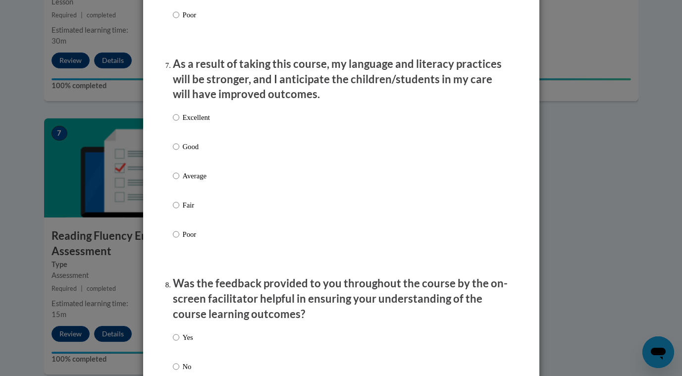
scroll to position [1280, 0]
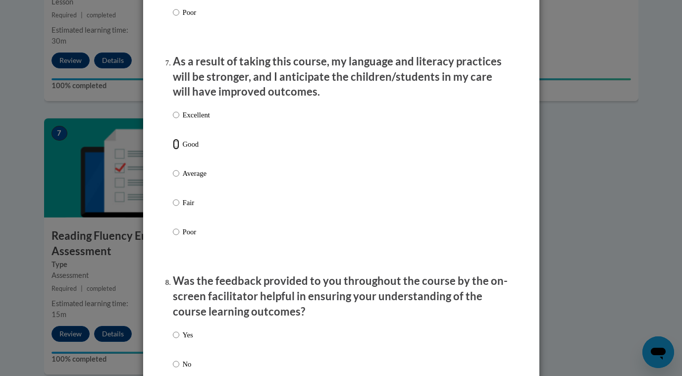
click at [173, 150] on input "Good" at bounding box center [176, 144] width 6 height 11
radio input "true"
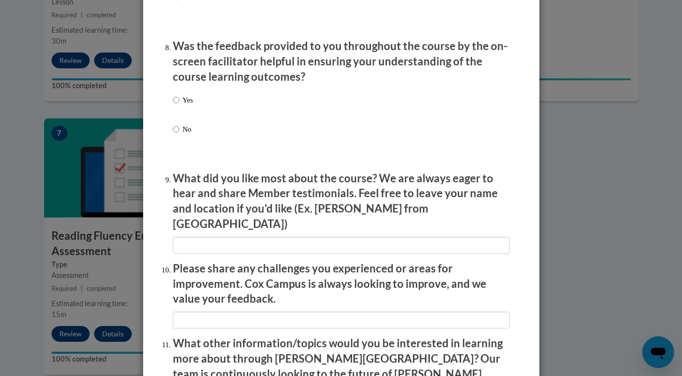
scroll to position [1511, 0]
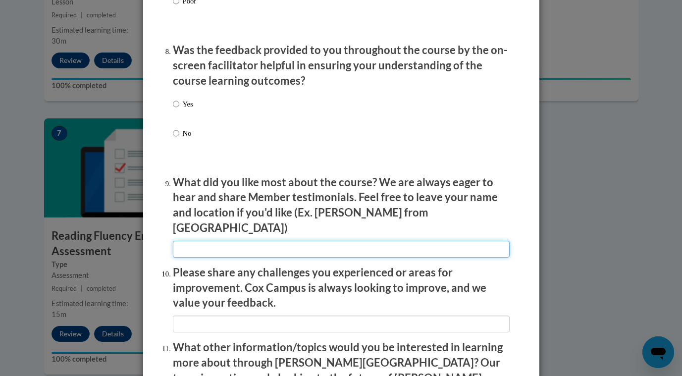
click at [243, 241] on input "textbox" at bounding box center [341, 249] width 337 height 17
type input "i had sufficient schema on it."
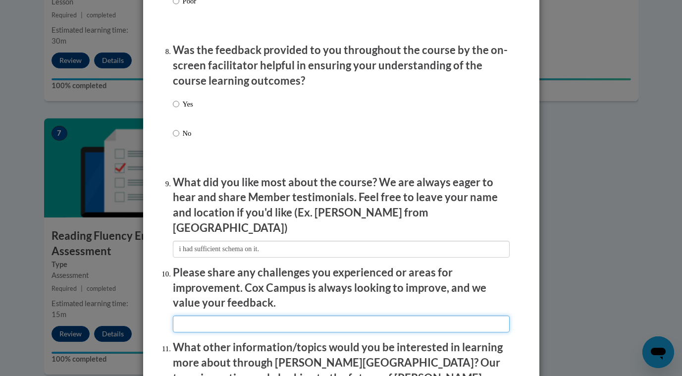
click at [238, 316] on input "textbox" at bounding box center [341, 324] width 337 height 17
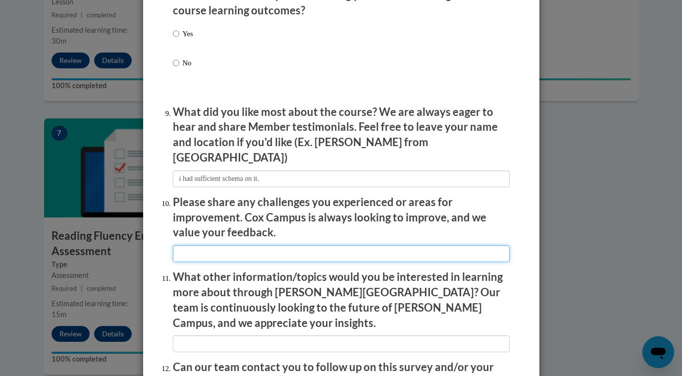
scroll to position [1589, 0]
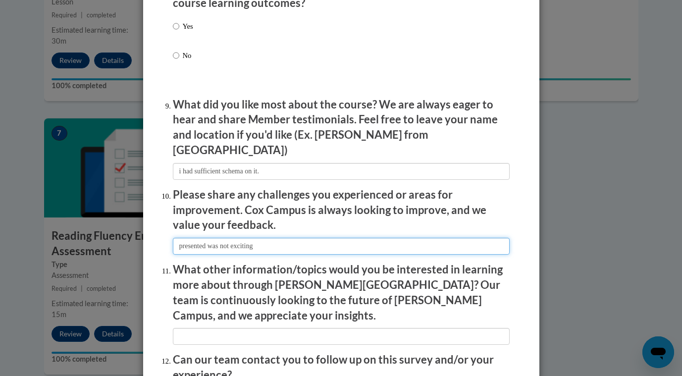
type input "presented was not exciting"
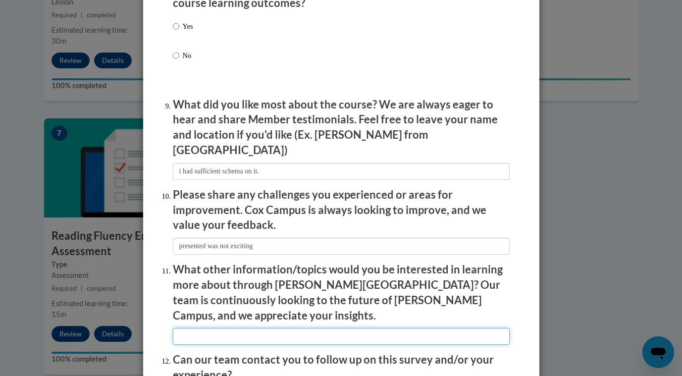
click at [219, 328] on input "textbox" at bounding box center [341, 336] width 337 height 17
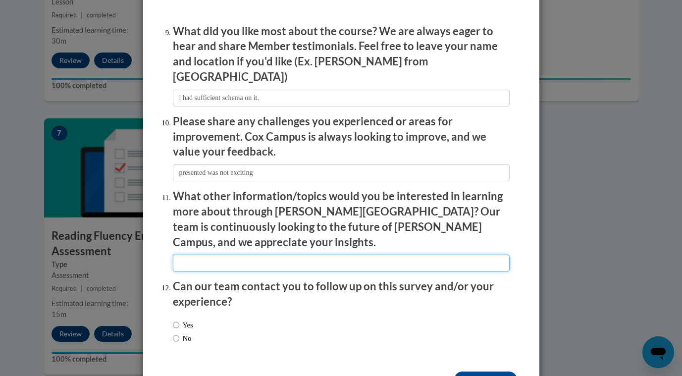
scroll to position [1665, 0]
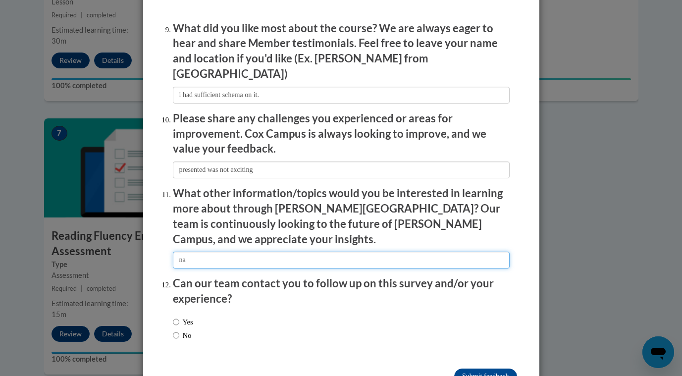
type input "na"
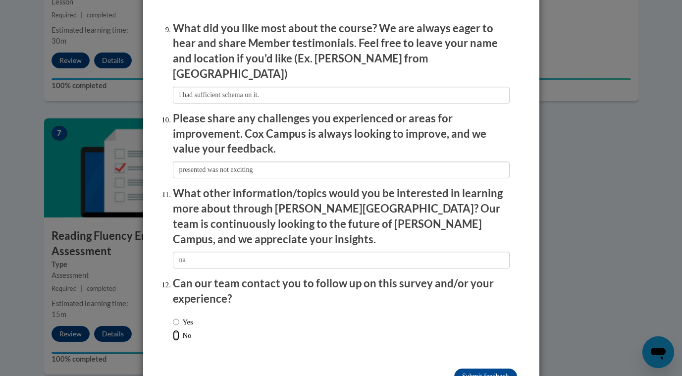
click at [174, 330] on input "No" at bounding box center [176, 335] width 6 height 11
radio input "true"
click at [488, 369] on input "Submit feedback" at bounding box center [485, 377] width 62 height 16
